Goal: Task Accomplishment & Management: Use online tool/utility

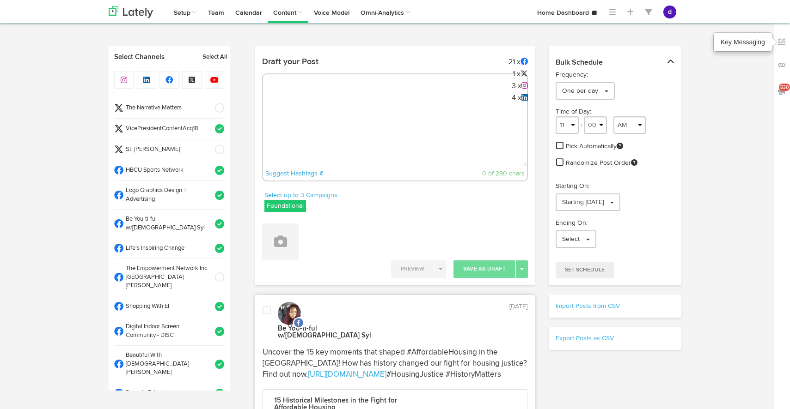
select select "8"
select select "27"
select select "11"
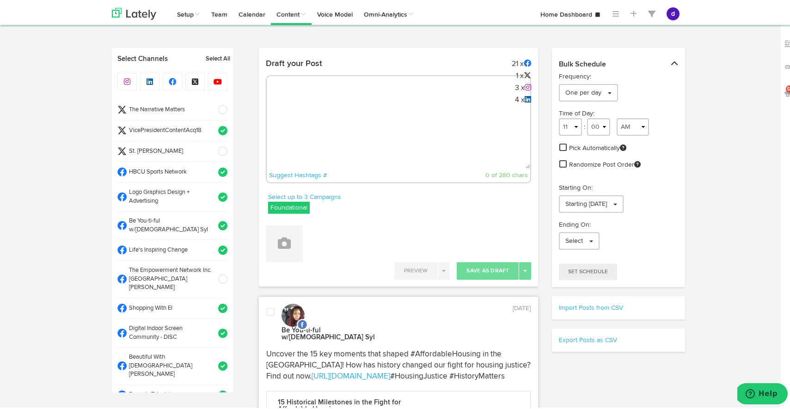
click at [303, 100] on div "Suggest Hashtags # 0 of 280 chars" at bounding box center [399, 127] width 266 height 108
click at [303, 103] on div "Suggest Hashtags # 0 of 280 chars" at bounding box center [399, 127] width 266 height 108
click at [301, 106] on textarea at bounding box center [399, 136] width 264 height 61
paste textarea "ARGUS News. Now. E News [DATE] [PERSON_NAME] slams the Post-Dispatch for spread…"
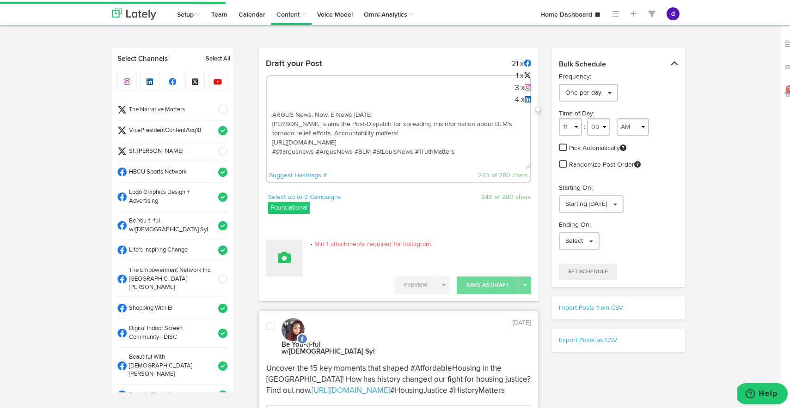
type textarea "ARGUS News. Now. E News [DATE] [PERSON_NAME] slams the Post-Dispatch for spread…"
click at [293, 250] on button at bounding box center [284, 256] width 37 height 37
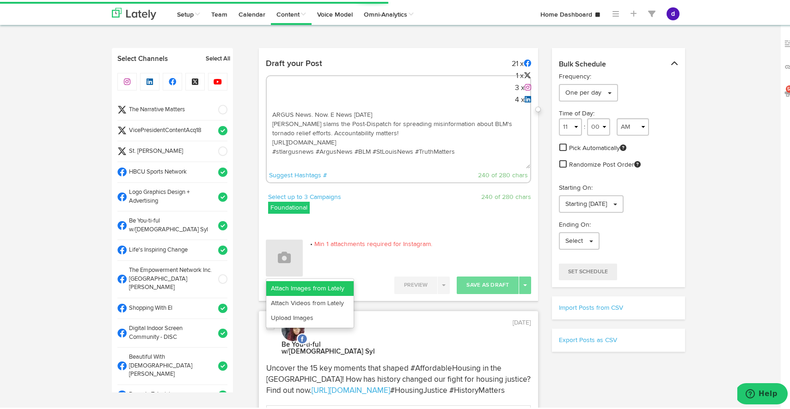
click at [299, 287] on link "Attach Images from Lately" at bounding box center [309, 287] width 87 height 15
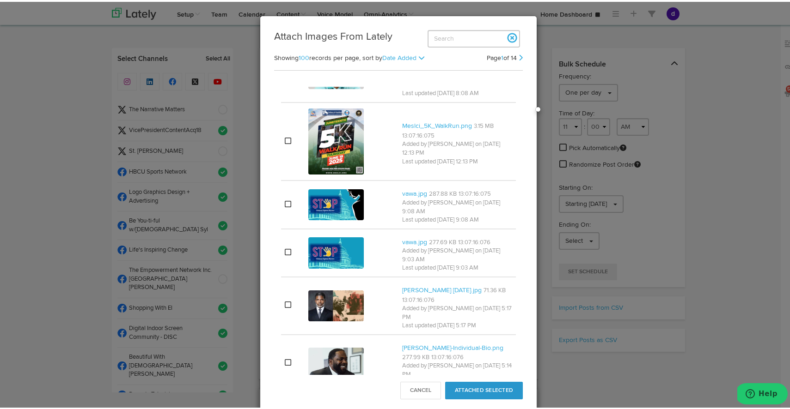
scroll to position [5335, 0]
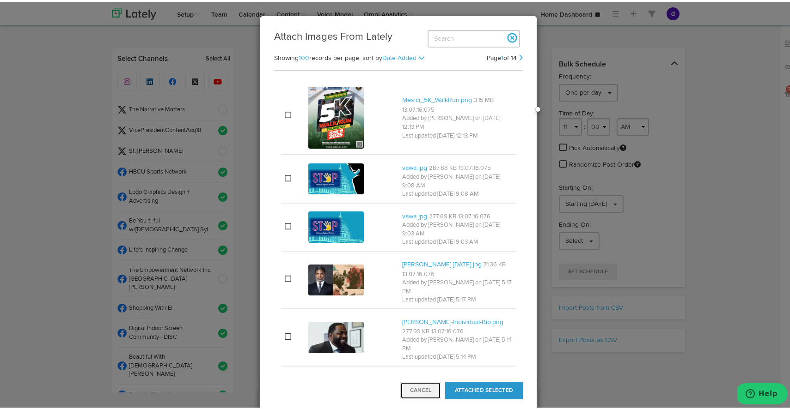
click at [413, 390] on button "Cancel" at bounding box center [420, 389] width 41 height 18
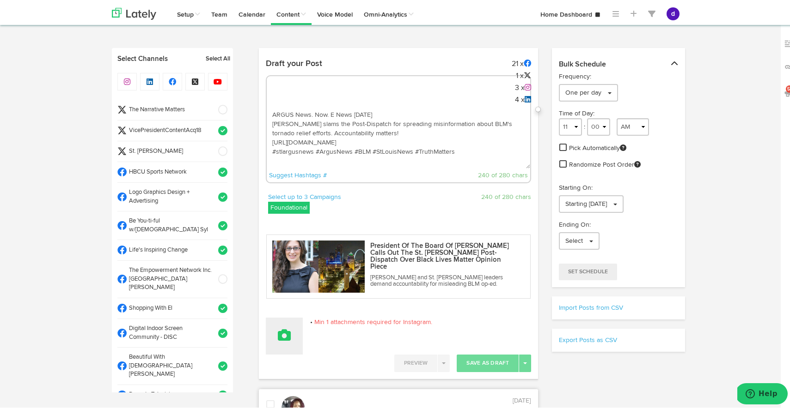
click at [295, 327] on button at bounding box center [284, 334] width 37 height 37
click at [314, 391] on link "Upload Images" at bounding box center [309, 394] width 87 height 15
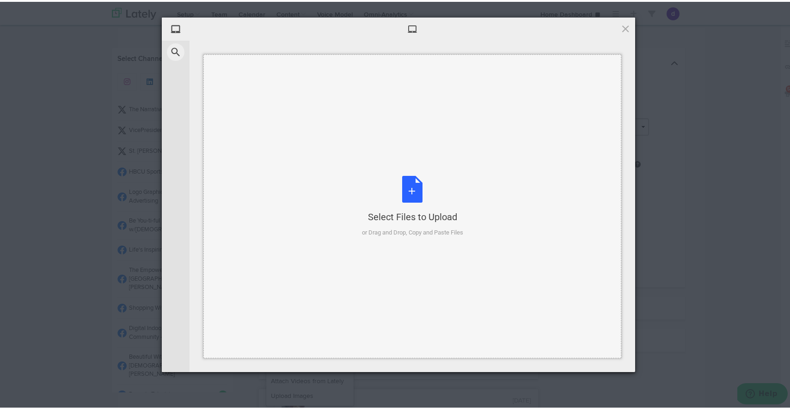
click at [406, 192] on div "Select Files to Upload or Drag and Drop, Copy and Paste Files" at bounding box center [412, 204] width 101 height 61
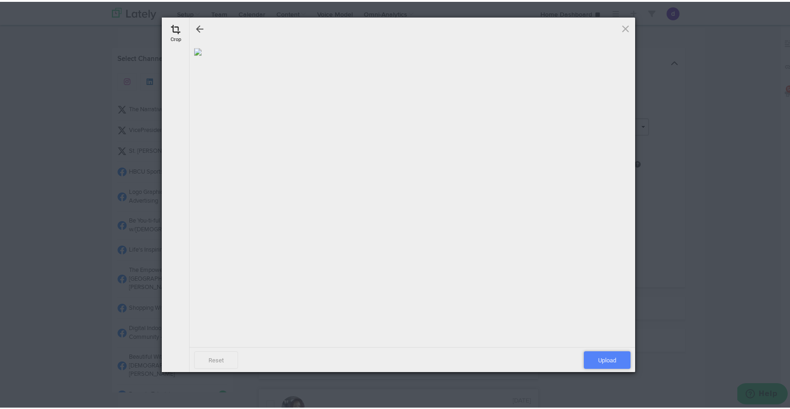
click at [599, 354] on span "Upload" at bounding box center [607, 359] width 47 height 18
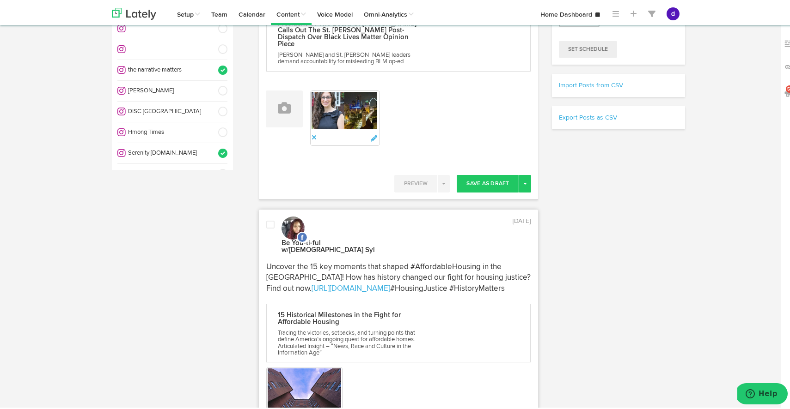
scroll to position [227, 0]
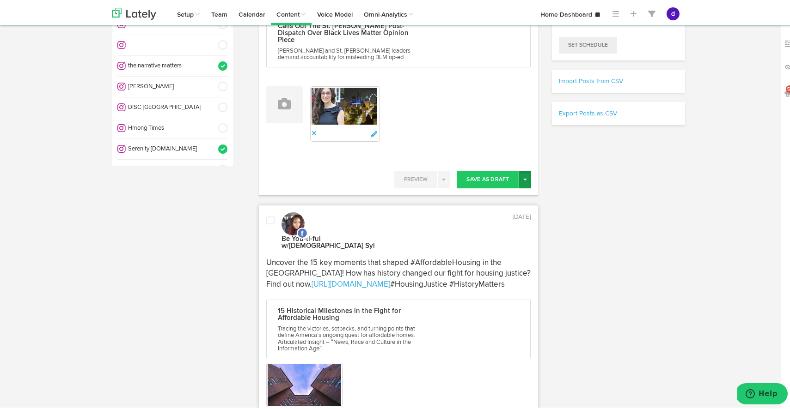
click at [523, 177] on span "button" at bounding box center [525, 178] width 4 height 2
click at [492, 251] on link "Post Now" at bounding box center [493, 256] width 76 height 15
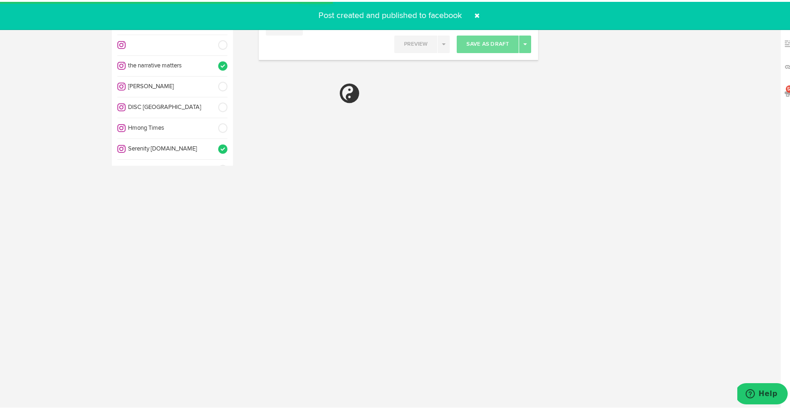
select select "11"
